Goal: Transaction & Acquisition: Purchase product/service

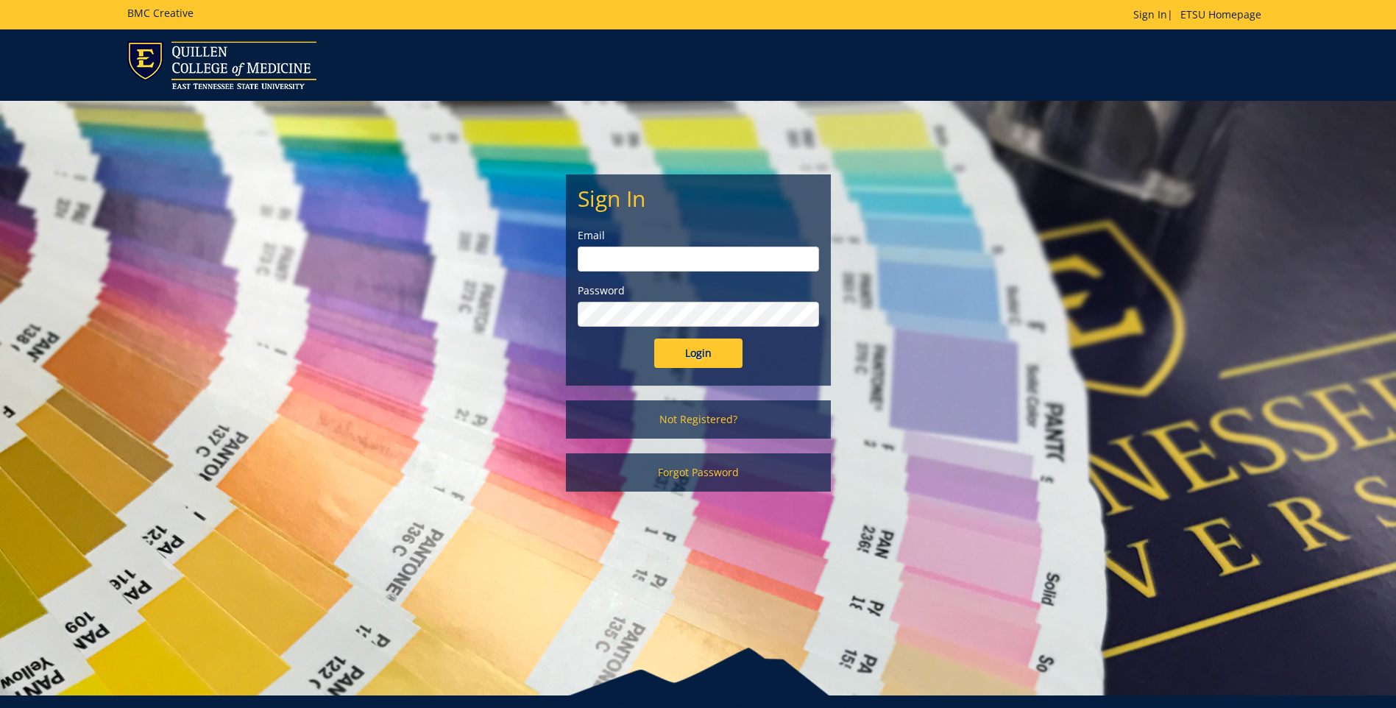
type input "clarklf@etsu.edu"
click at [710, 355] on input "Login" at bounding box center [698, 352] width 88 height 29
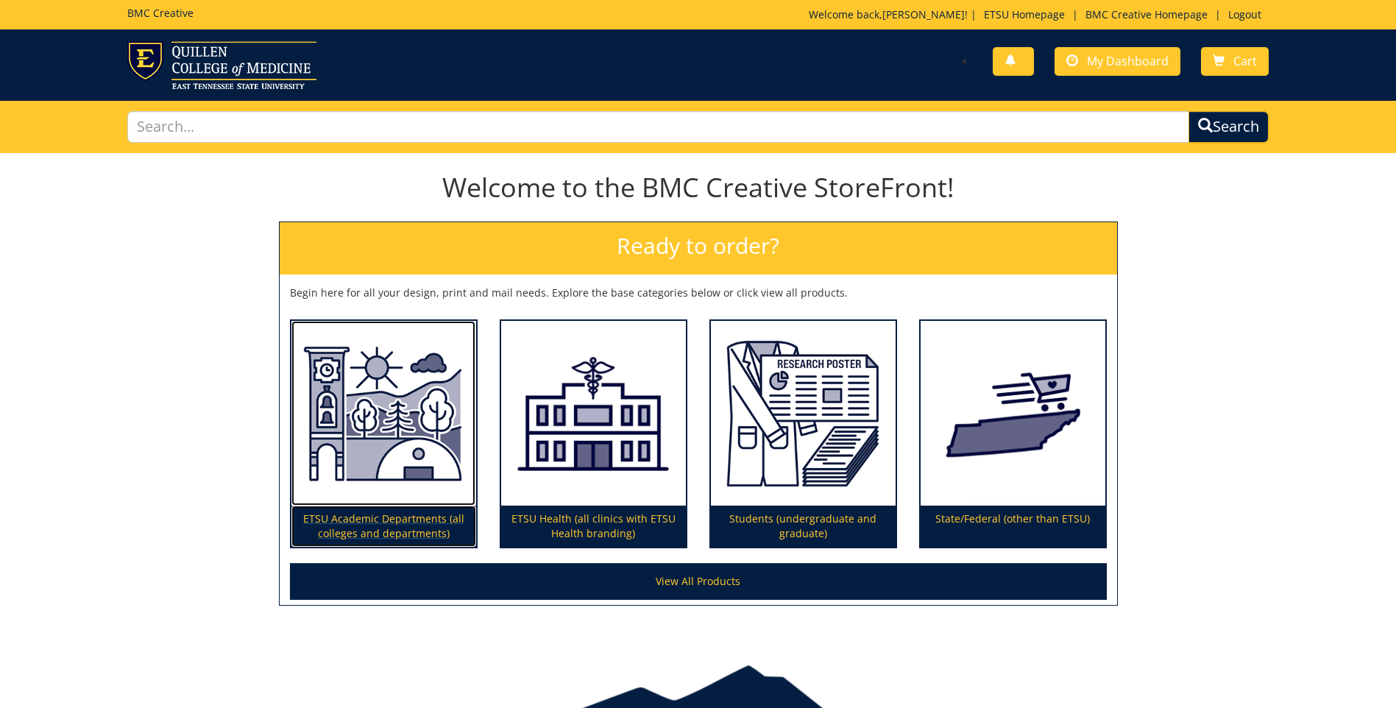
click at [374, 467] on img at bounding box center [383, 413] width 185 height 185
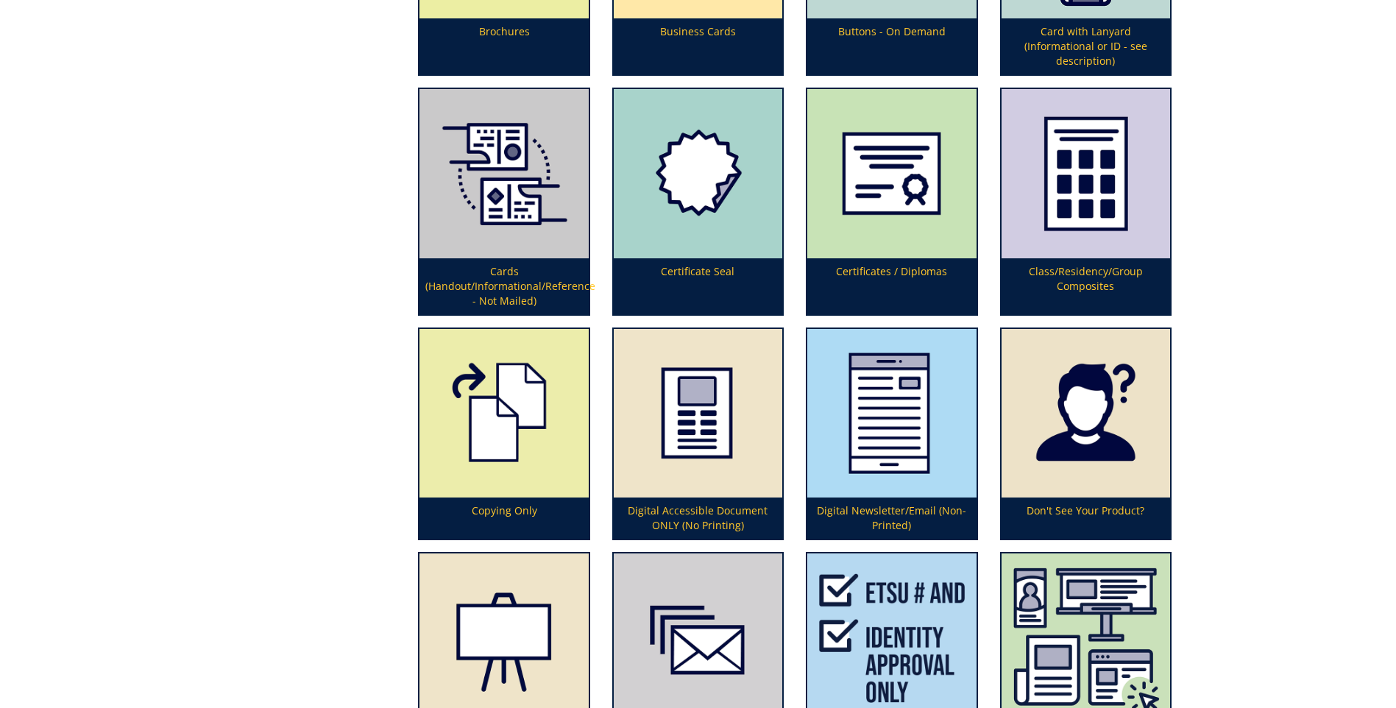
scroll to position [1104, 0]
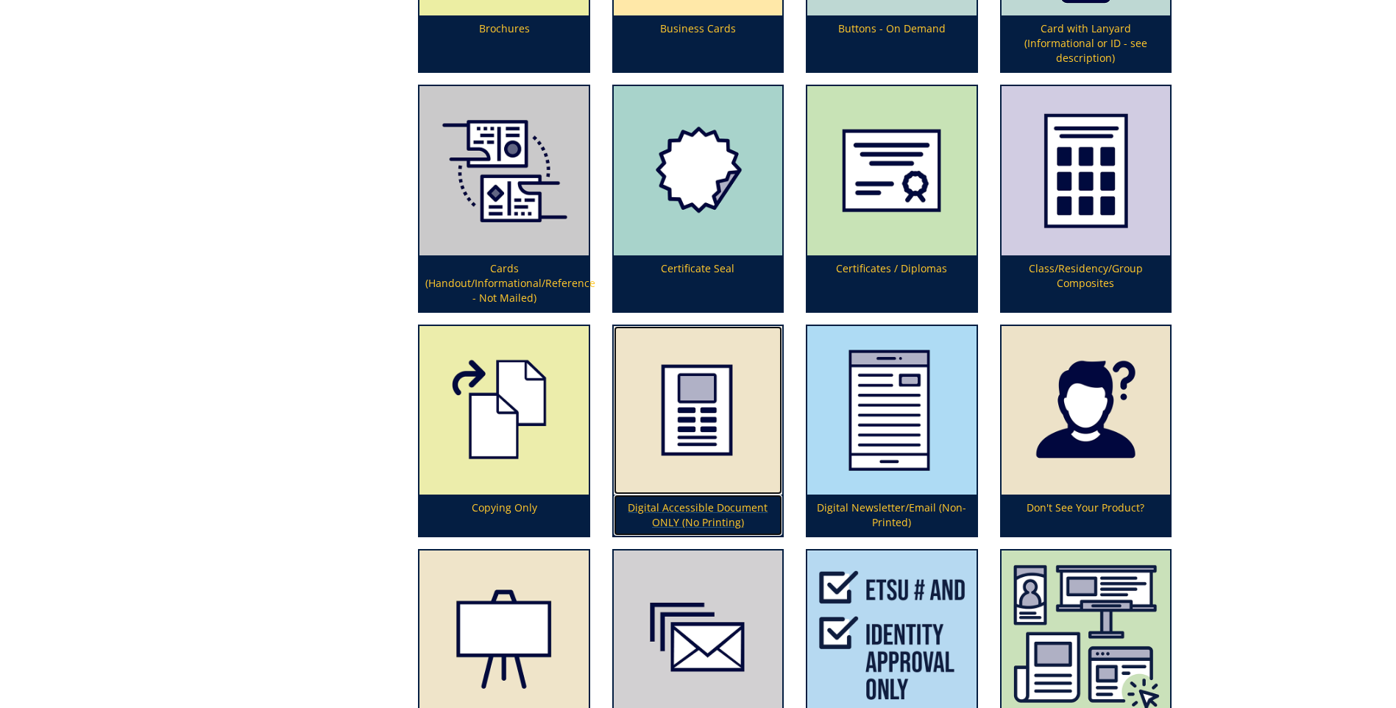
click at [708, 448] on img at bounding box center [698, 410] width 168 height 168
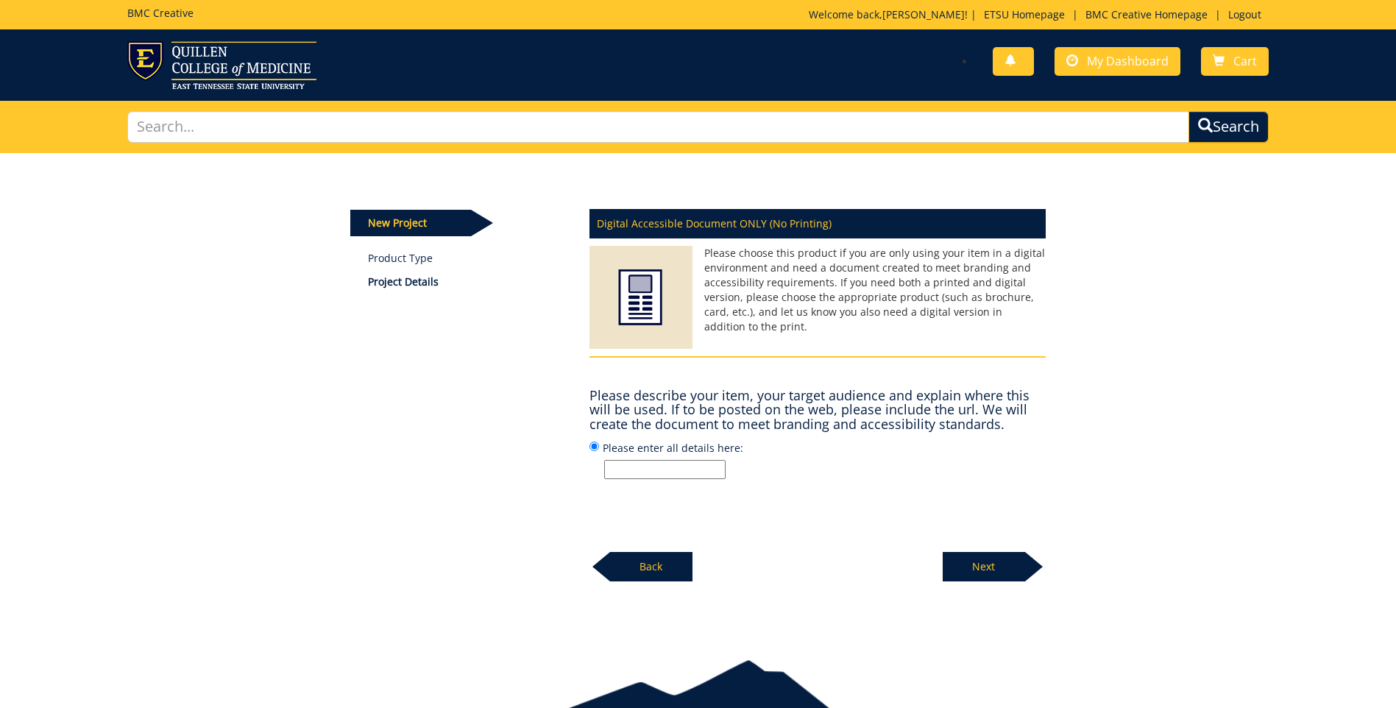
drag, startPoint x: 617, startPoint y: 465, endPoint x: 625, endPoint y: 465, distance: 8.1
click at [617, 465] on input "Please enter all details here:" at bounding box center [664, 469] width 121 height 19
type input "Kohler 10-25"
click at [991, 569] on p "Next" at bounding box center [983, 566] width 82 height 29
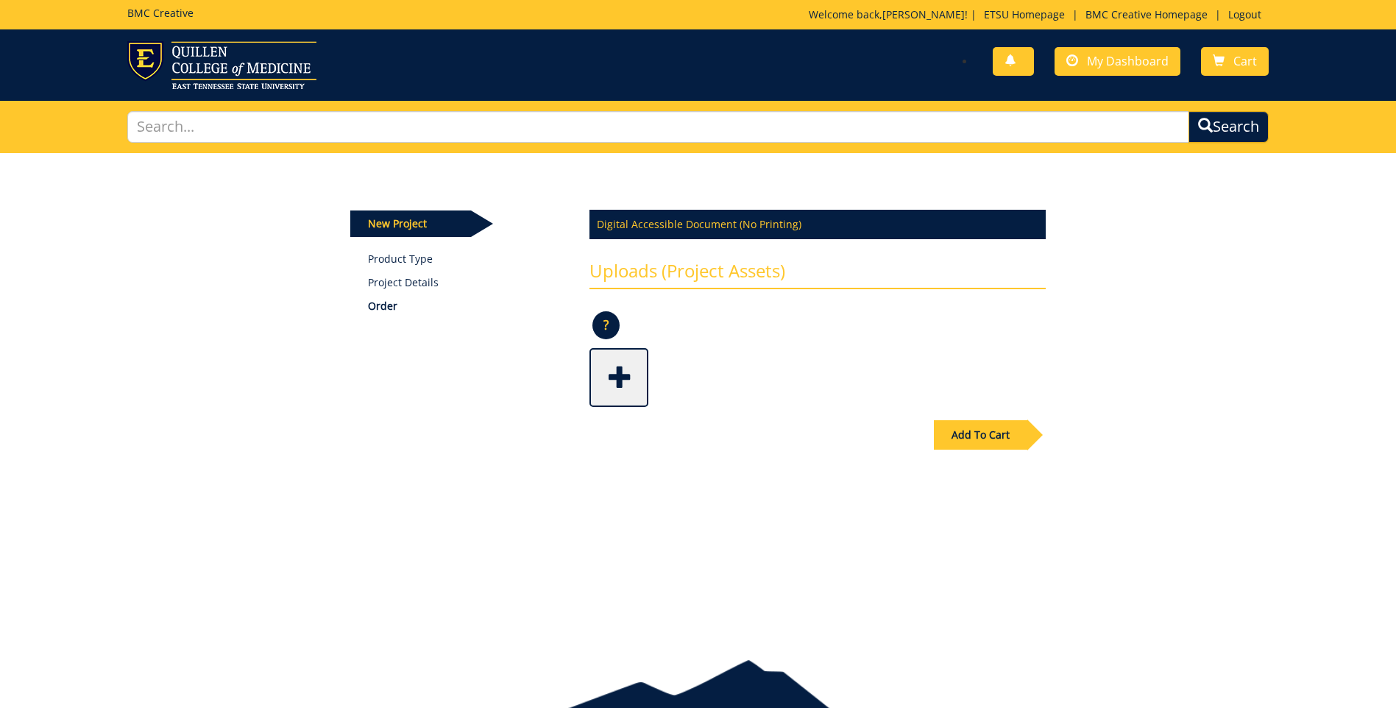
click at [624, 372] on span at bounding box center [620, 376] width 59 height 52
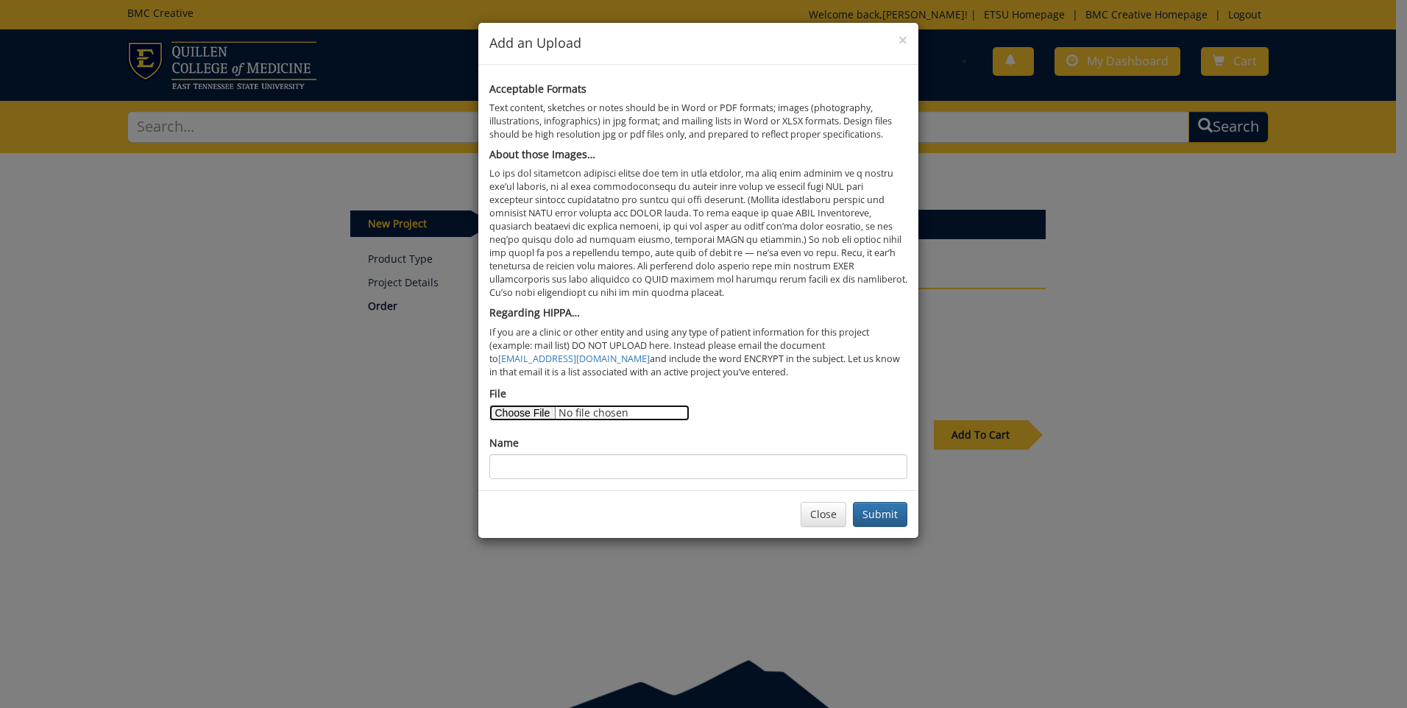
click at [544, 409] on input "File" at bounding box center [589, 413] width 200 height 16
type input "C:\fakepath\BMC Creative Word Doc- Kohler.docx"
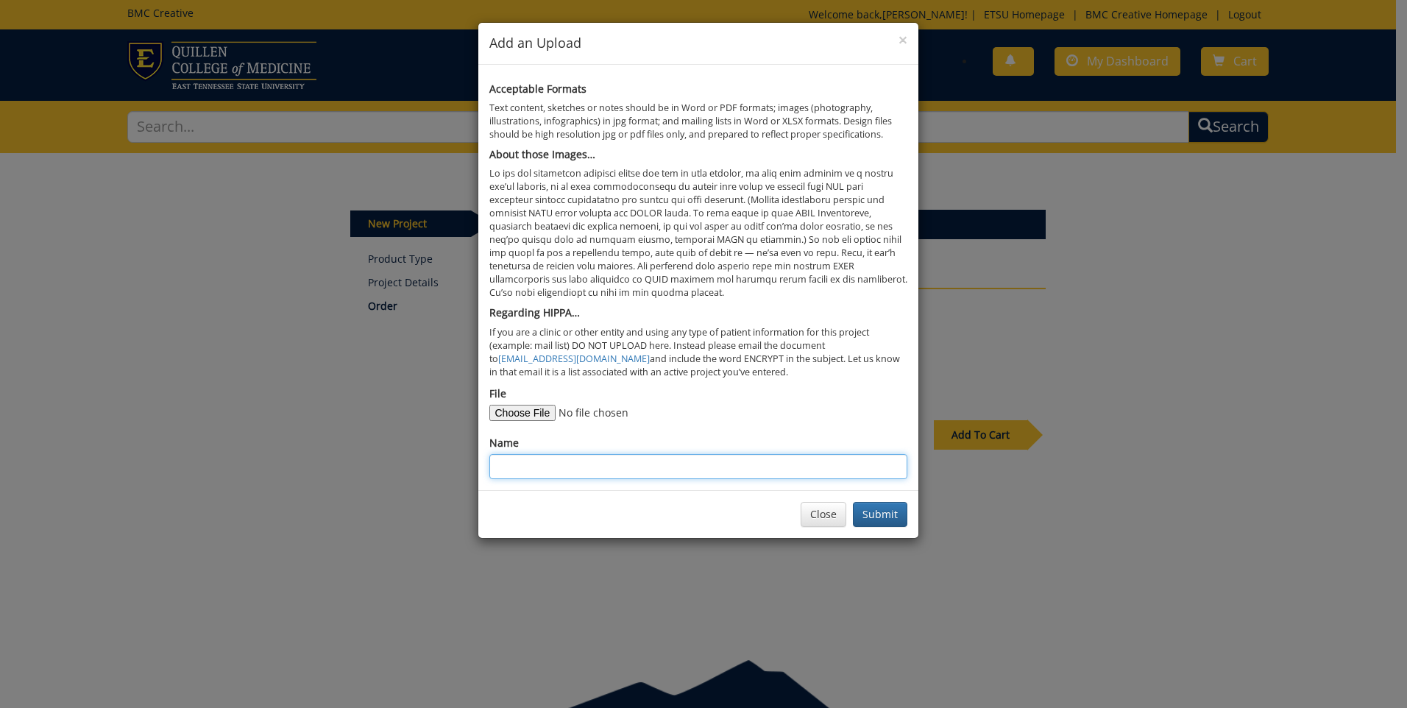
click at [514, 461] on input "Name" at bounding box center [698, 466] width 418 height 25
type input "Word doc"
click at [884, 518] on button "Submit" at bounding box center [880, 514] width 54 height 25
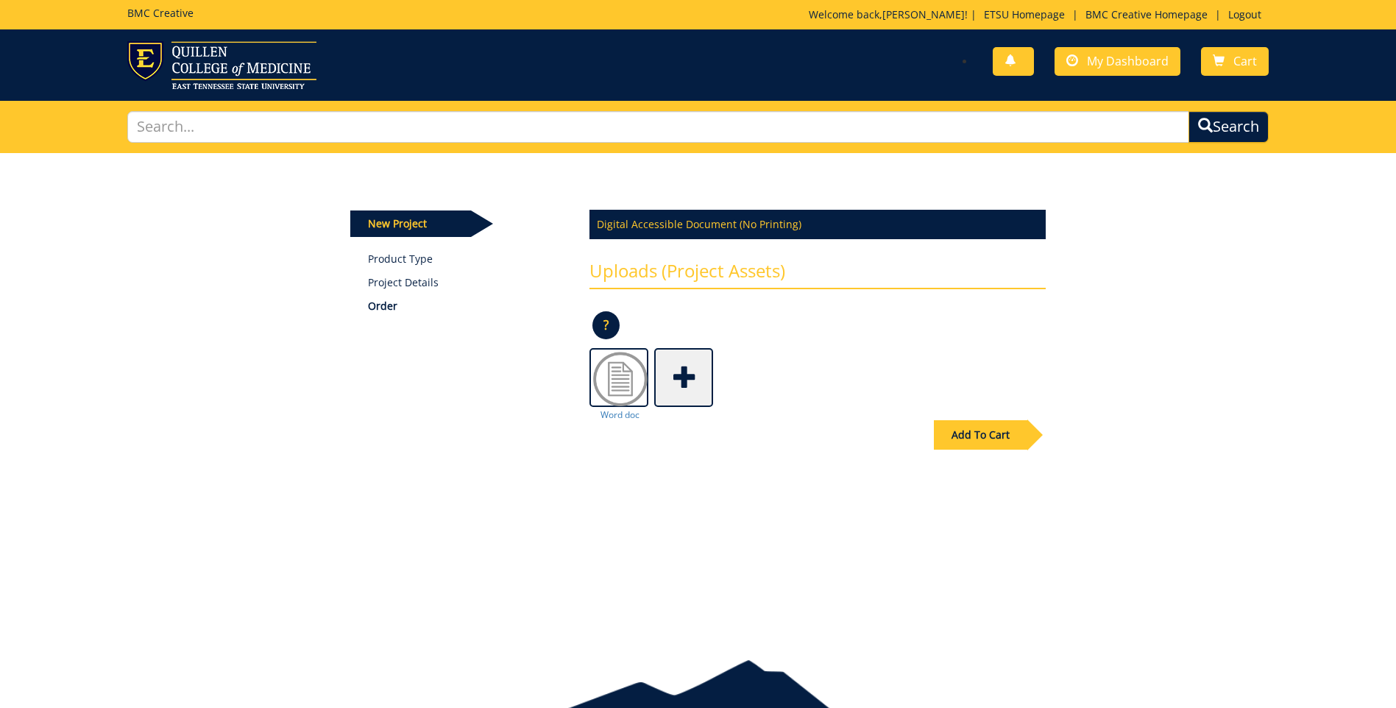
click at [689, 369] on span at bounding box center [685, 376] width 59 height 52
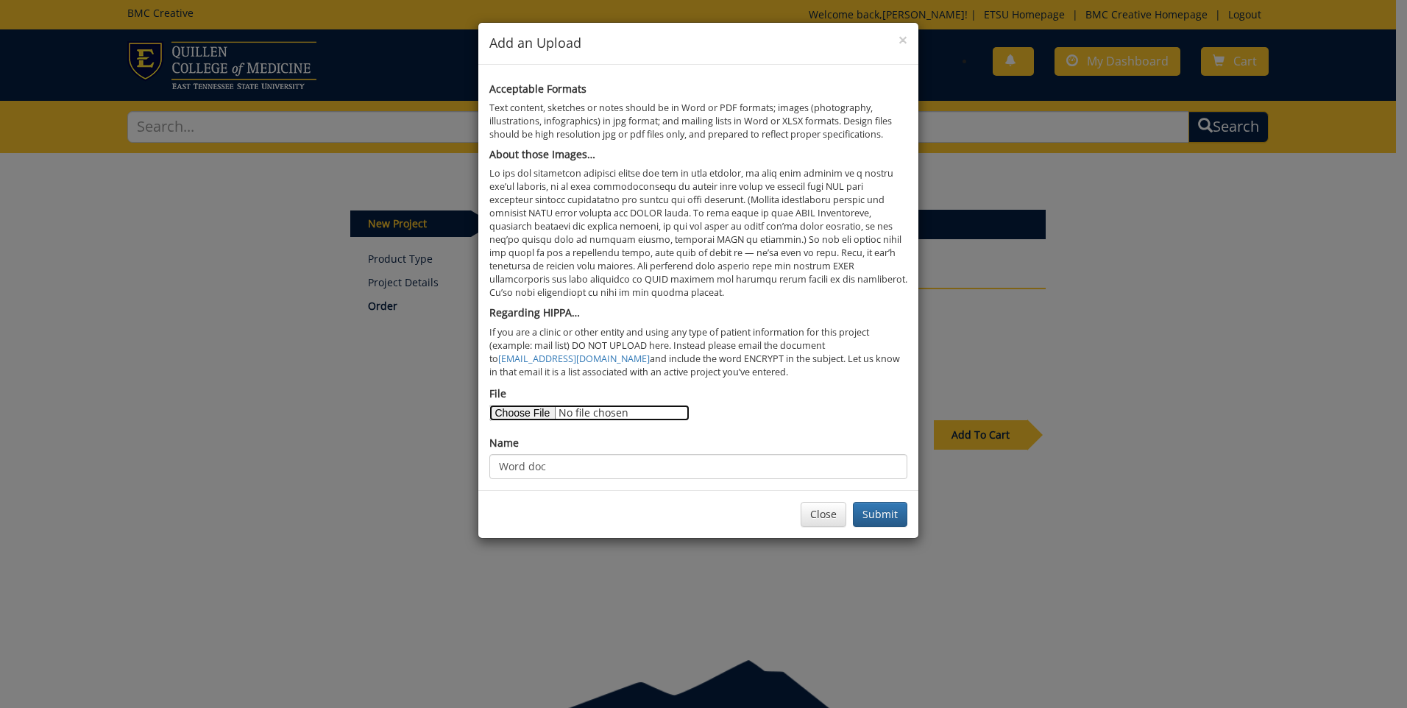
click at [506, 413] on input "File" at bounding box center [589, 413] width 200 height 16
type input "C:\fakepath\Kohler image.png"
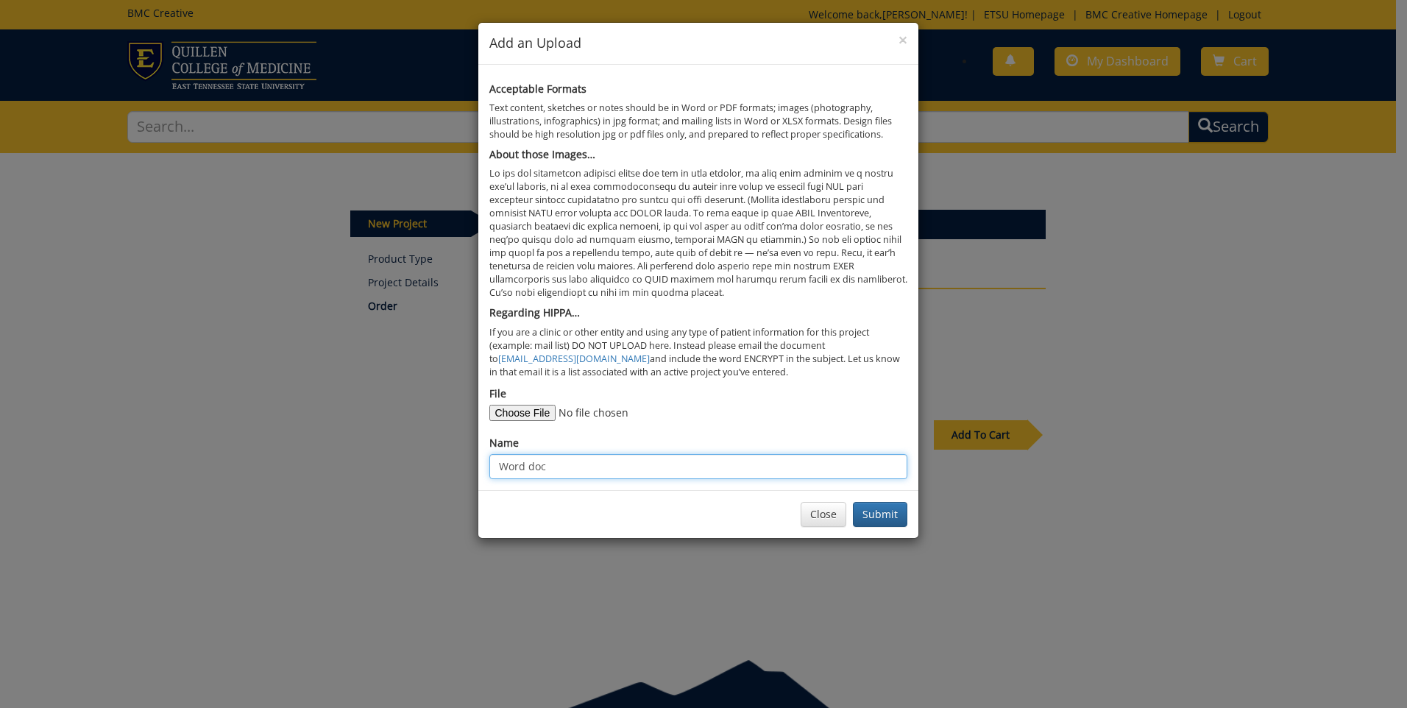
drag, startPoint x: 558, startPoint y: 467, endPoint x: 478, endPoint y: 446, distance: 82.3
click at [478, 446] on div "Acceptable Formats Text content, sketches or notes should be in Word or PDF for…" at bounding box center [698, 277] width 440 height 425
type input "photo"
click at [891, 516] on button "Submit" at bounding box center [880, 514] width 54 height 25
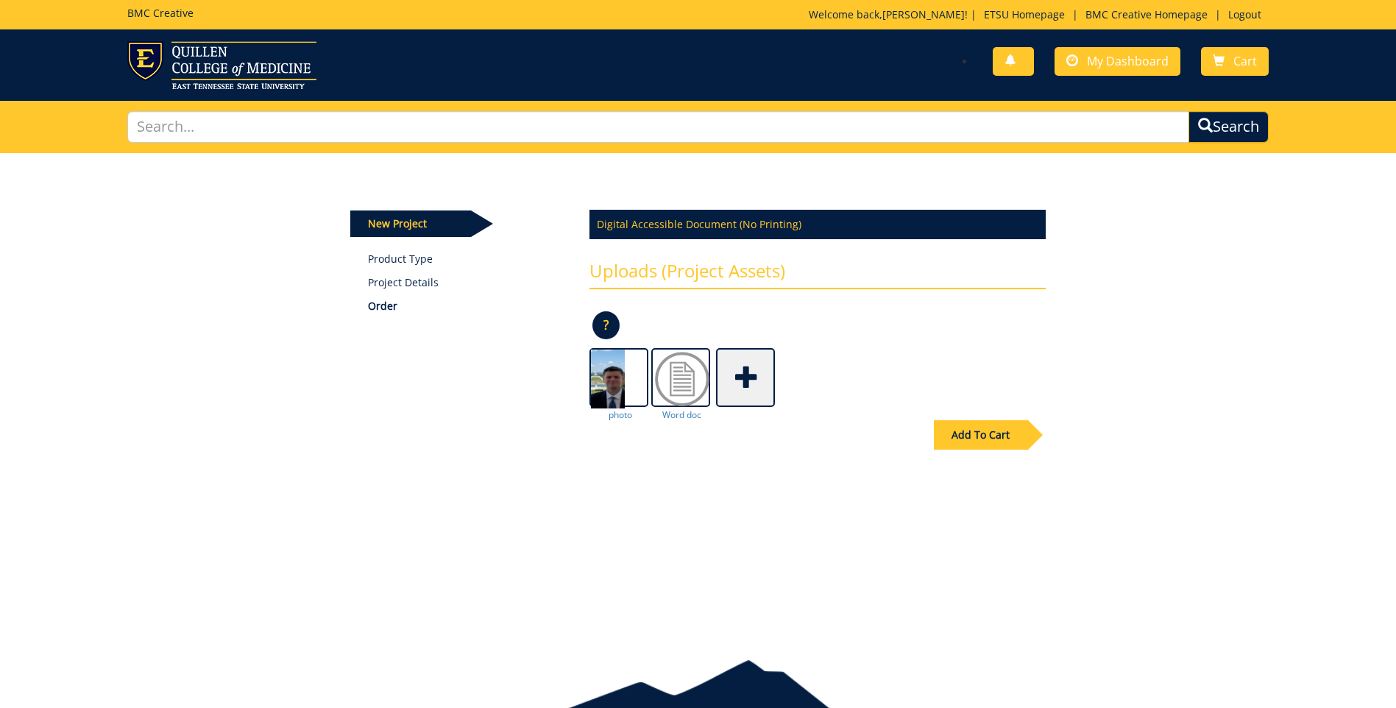
click at [741, 378] on span at bounding box center [746, 376] width 59 height 52
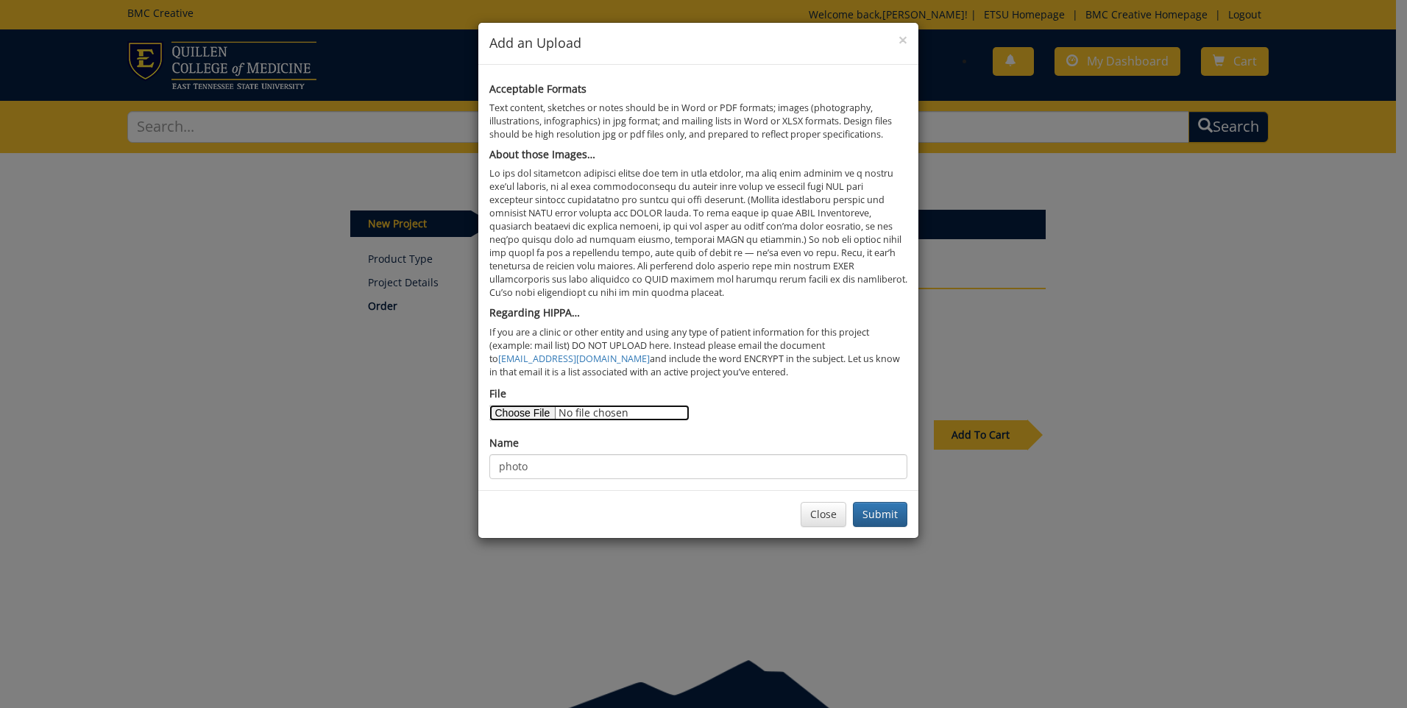
click at [518, 409] on input "File" at bounding box center [589, 413] width 200 height 16
type input "C:\fakepath\Calderon FINAL Digital flyer.pdf"
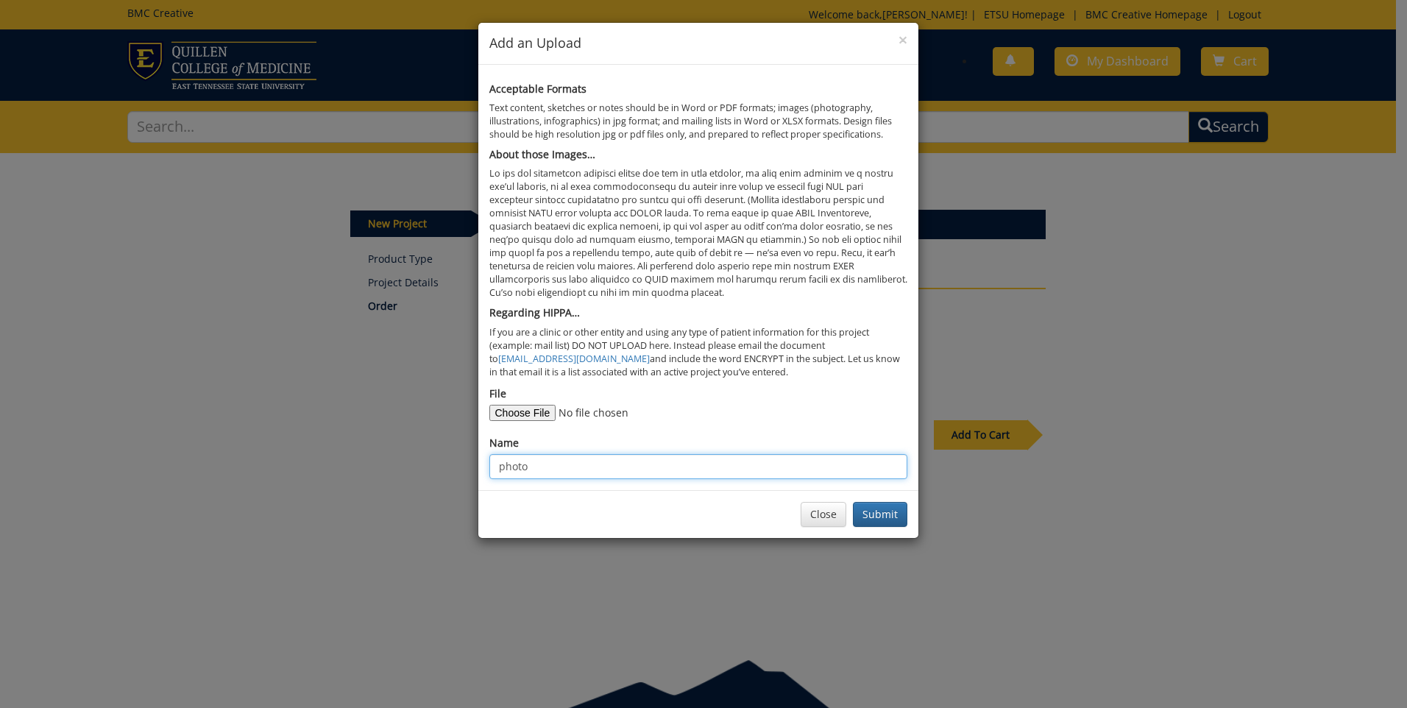
click at [529, 467] on input "photo" at bounding box center [698, 466] width 418 height 25
type input "p"
type input "Previous example"
click at [885, 515] on button "Submit" at bounding box center [880, 514] width 54 height 25
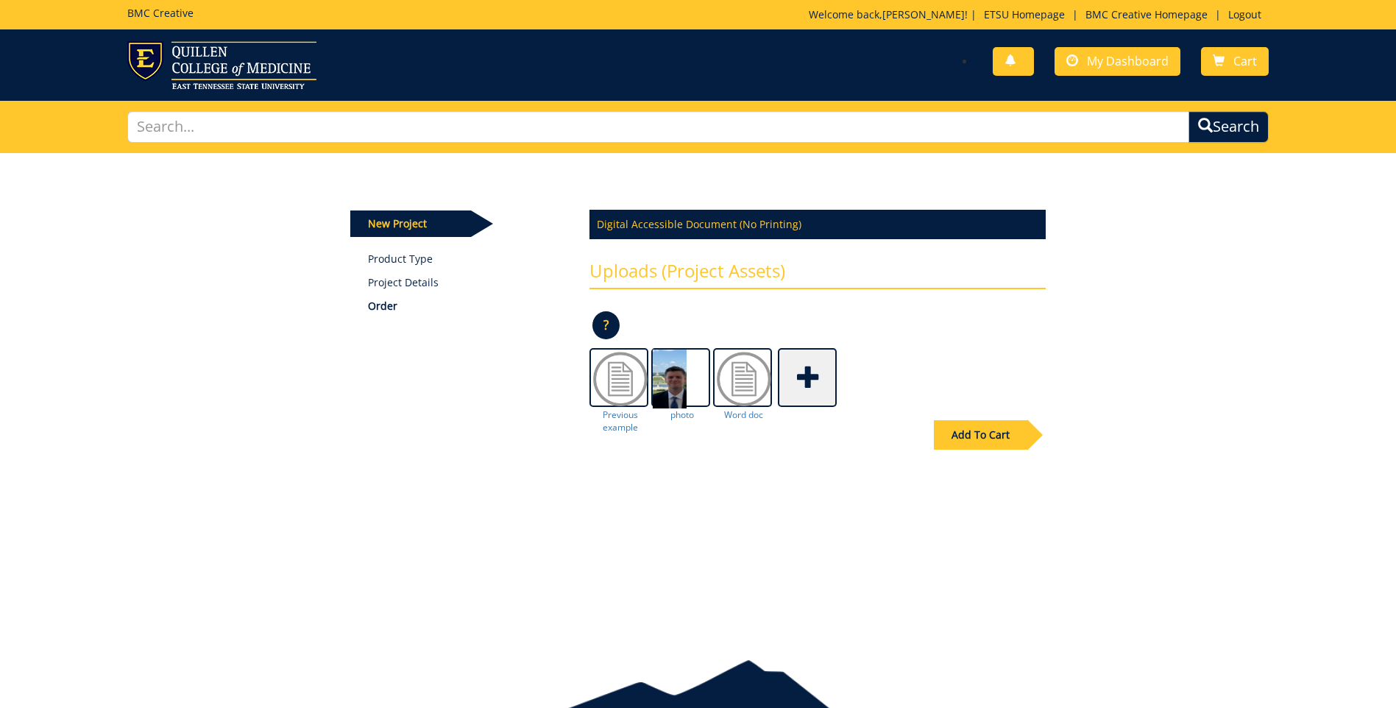
click at [997, 430] on div "Add To Cart" at bounding box center [980, 434] width 93 height 29
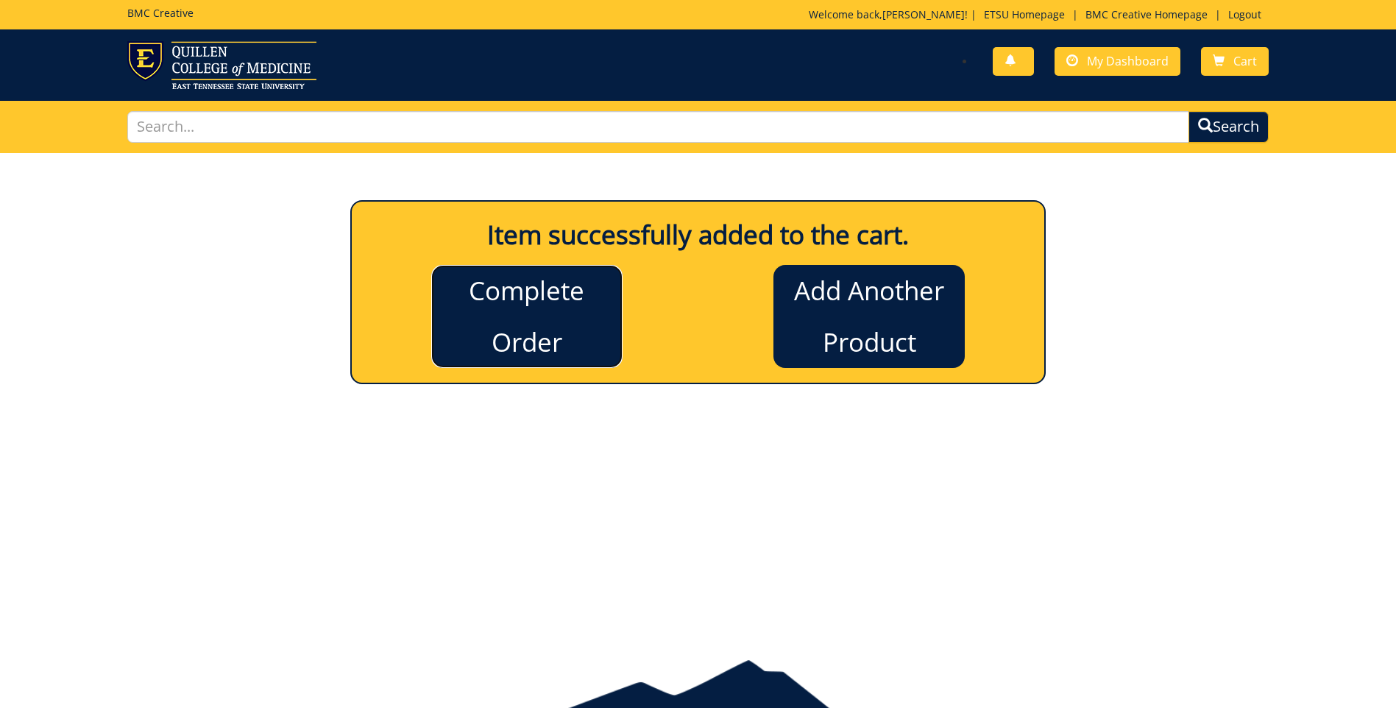
click at [509, 289] on link "Complete Order" at bounding box center [526, 316] width 191 height 103
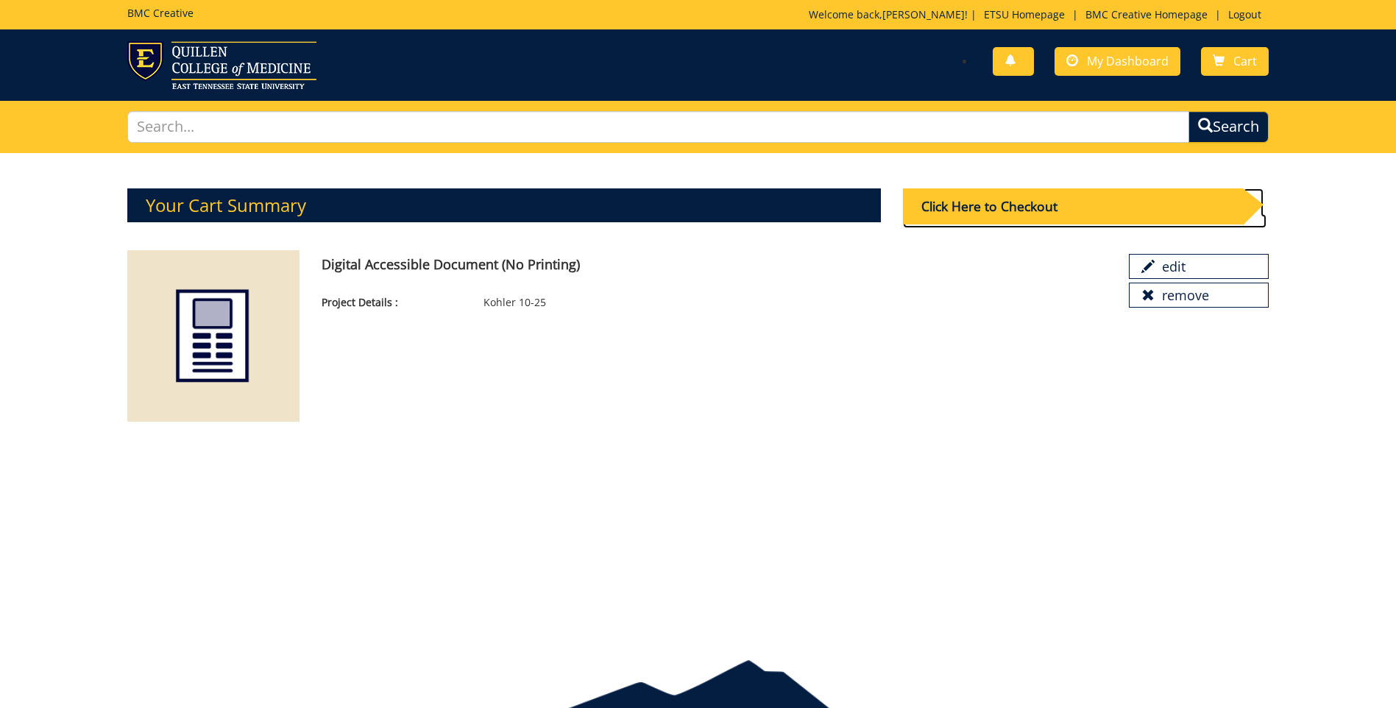
click at [972, 208] on div "Click Here to Checkout" at bounding box center [1073, 206] width 340 height 36
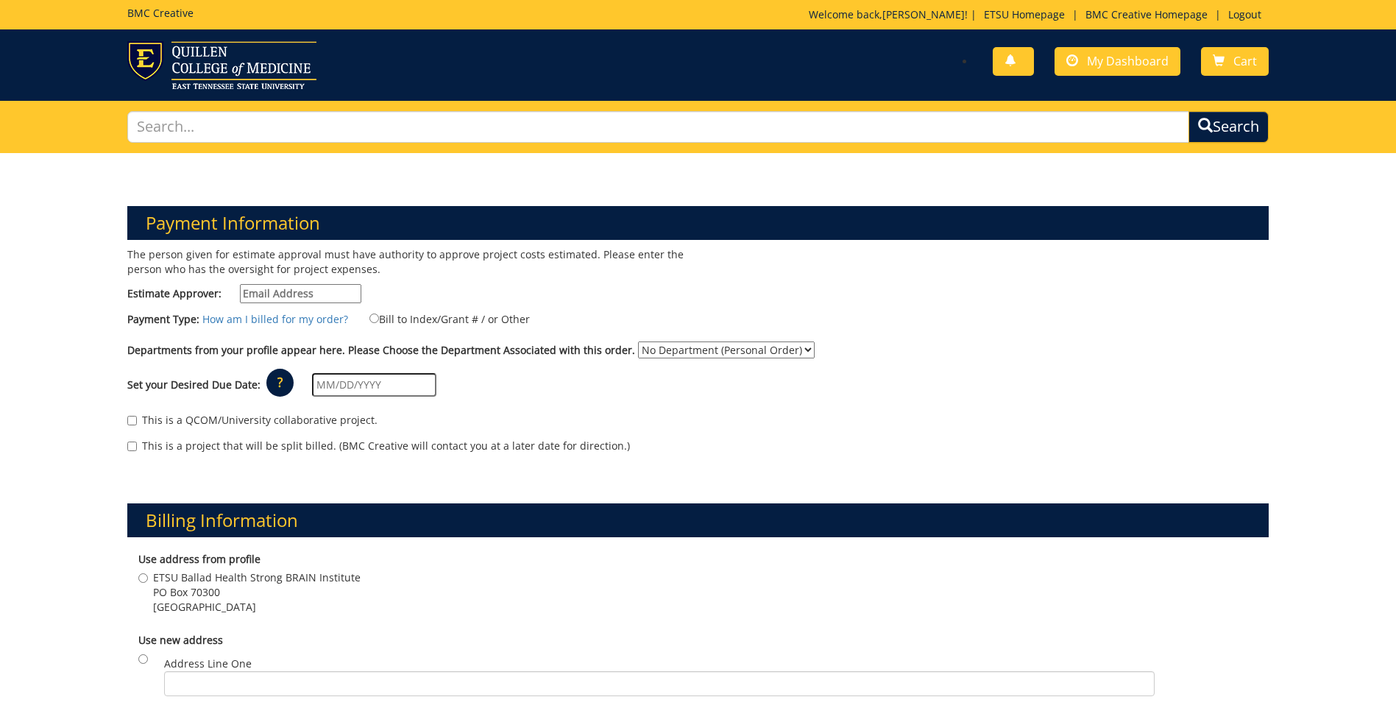
click at [795, 352] on select "No Department (Personal Order) Psychology" at bounding box center [726, 349] width 177 height 17
click at [1055, 360] on div "Departments from your profile appear here. Please Choose the Department Associa…" at bounding box center [697, 353] width 1163 height 24
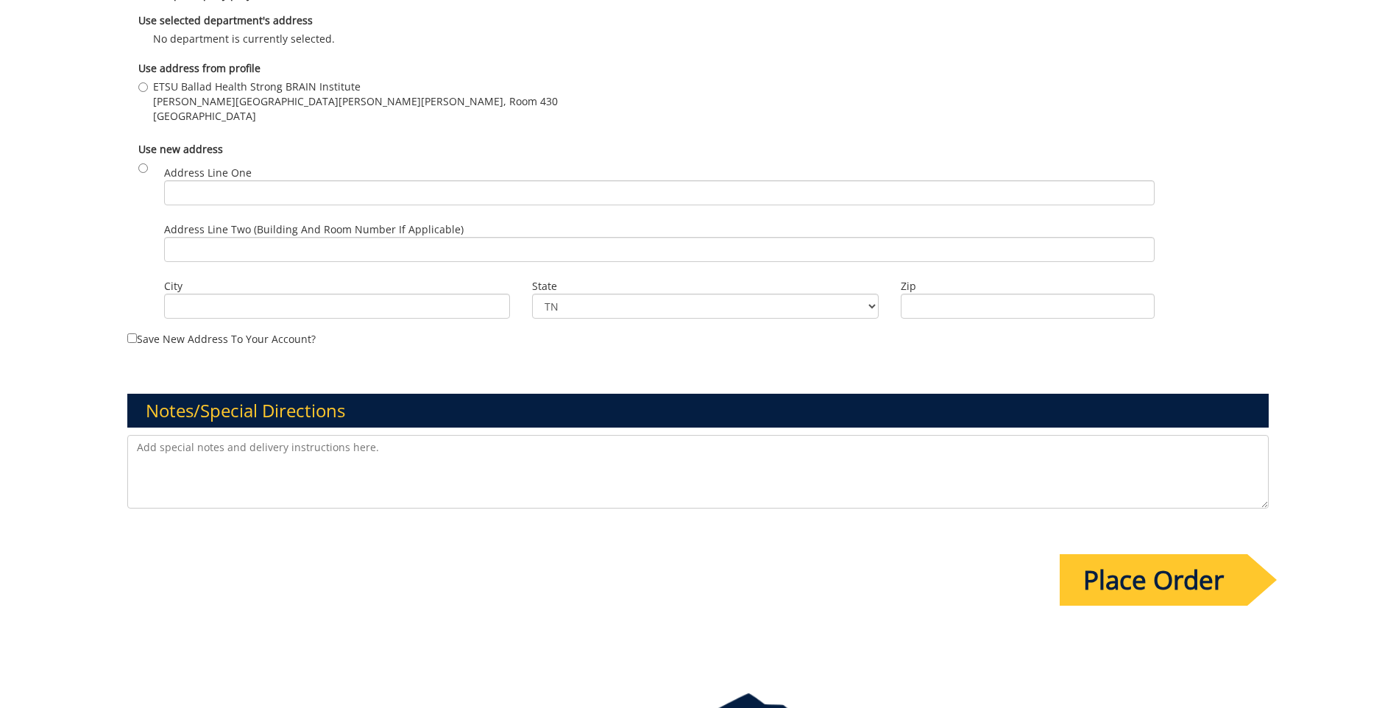
scroll to position [1030, 0]
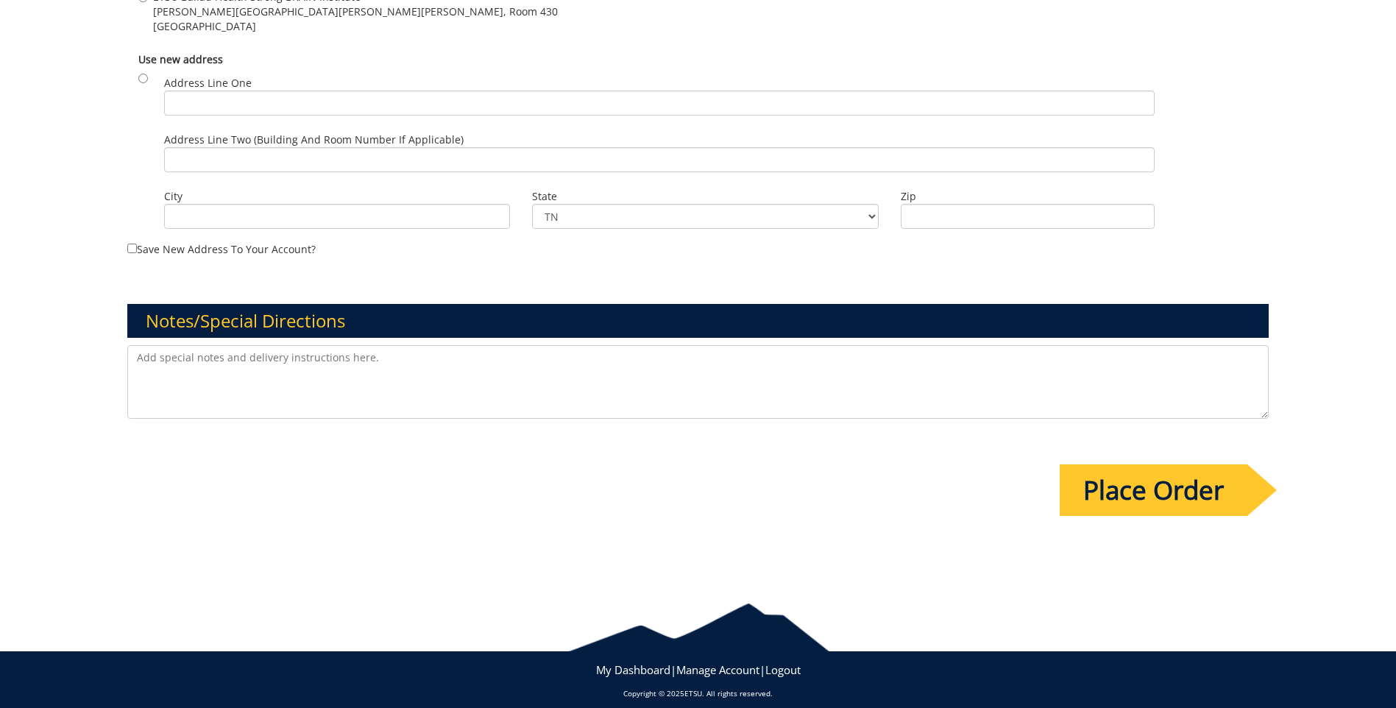
click at [157, 355] on textarea at bounding box center [697, 382] width 1141 height 74
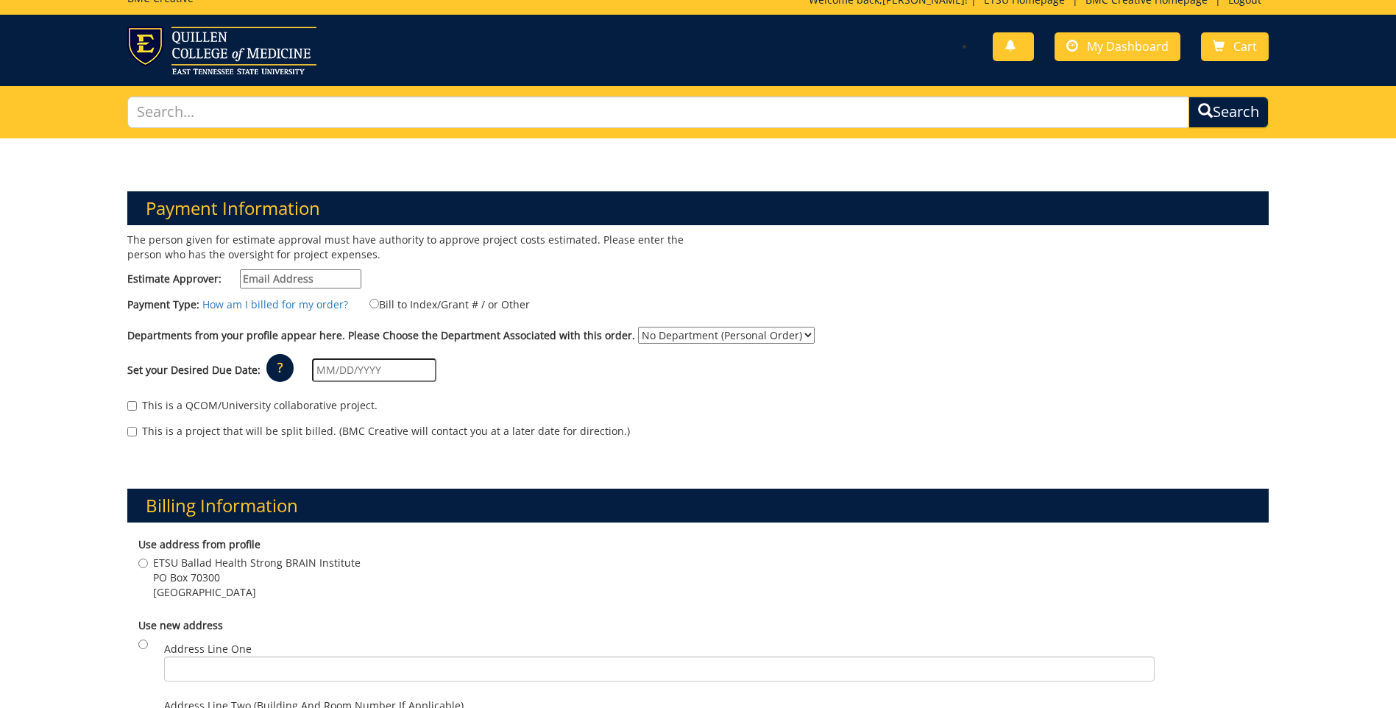
scroll to position [0, 0]
